Goal: Communication & Community: Answer question/provide support

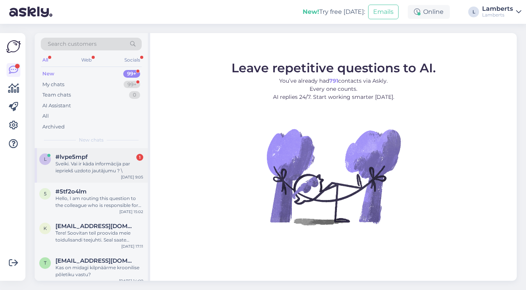
click at [108, 164] on div "Sveiki. Vai ir kāda informācija par iepriekš uzdoto jautājumu ? \" at bounding box center [99, 167] width 88 height 14
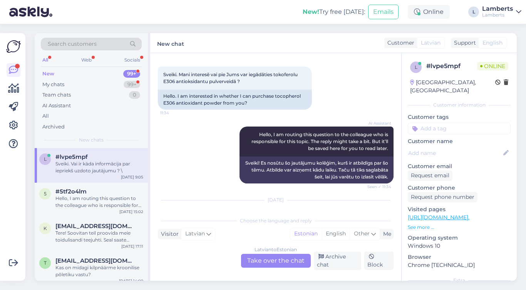
scroll to position [35, 0]
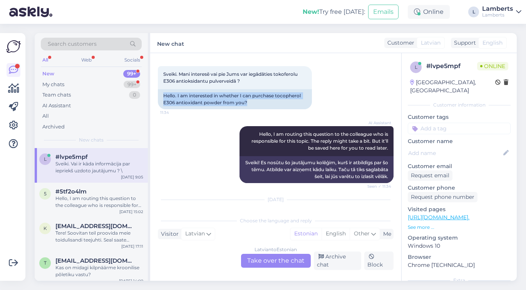
drag, startPoint x: 252, startPoint y: 101, endPoint x: 155, endPoint y: 93, distance: 97.3
click at [155, 93] on div "Chat started [DATE] Sveiki. Mani interesē vai pie Jums var iegādāties tokoferol…" at bounding box center [275, 167] width 251 height 228
copy div "Hello. I am interested in whether I can purchase tocopherol E306 antioxidant po…"
click at [265, 260] on div "[DEMOGRAPHIC_DATA] to Estonian Take over the chat" at bounding box center [276, 261] width 70 height 14
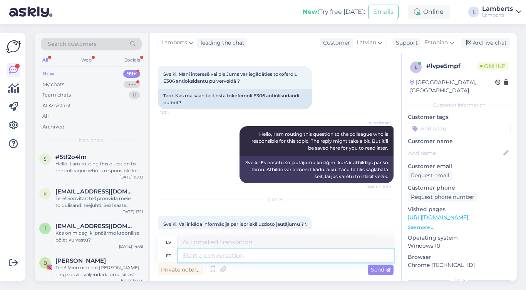
click at [259, 255] on textarea at bounding box center [286, 255] width 216 height 13
paste textarea "Thank you for reaching out to [GEOGRAPHIC_DATA]. Unfortunately, we do not carry…"
type textarea "Thank you for reaching out to [GEOGRAPHIC_DATA]. Unfortunately, we do not carry…"
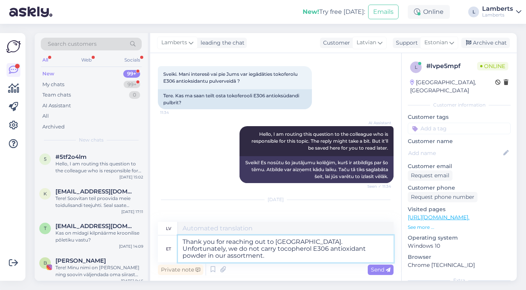
type textarea "Paldies, ka sazinājāties ar mums. Diemžēl mūsu sortimentā nav tokoferola E306 a…"
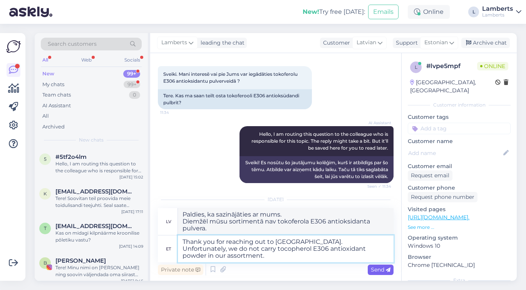
type textarea "Thank you for reaching out to [GEOGRAPHIC_DATA]. Unfortunately, we do not carry…"
click at [374, 269] on span "Send" at bounding box center [381, 269] width 20 height 7
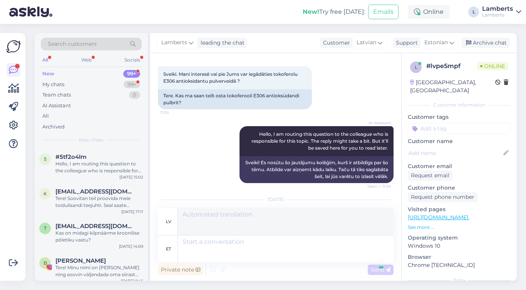
scroll to position [141, 0]
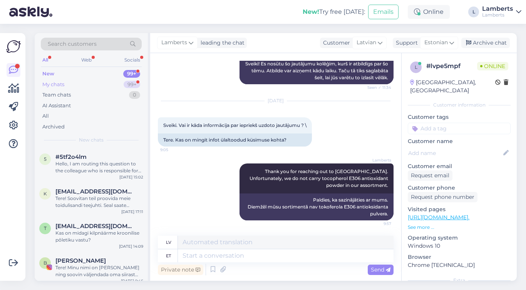
click at [115, 82] on div "My chats 99+" at bounding box center [91, 84] width 101 height 11
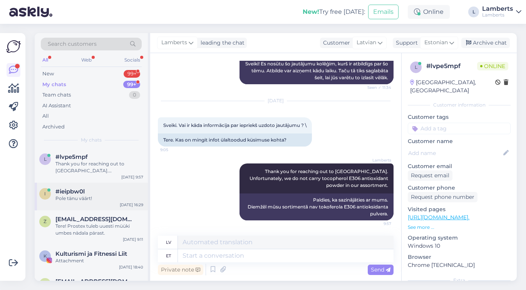
click at [101, 199] on div "Pole tänu väärt!" at bounding box center [99, 198] width 88 height 7
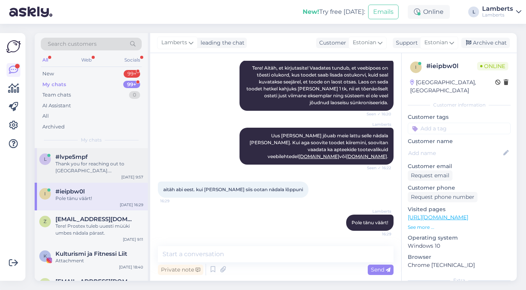
click at [105, 164] on div "Thank you for reaching out to [GEOGRAPHIC_DATA]. Unfortunately, we do not carry…" at bounding box center [99, 167] width 88 height 14
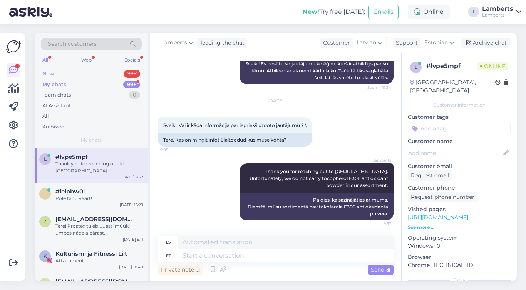
click at [120, 75] on div "New 99+" at bounding box center [91, 74] width 101 height 11
